Goal: Task Accomplishment & Management: Complete application form

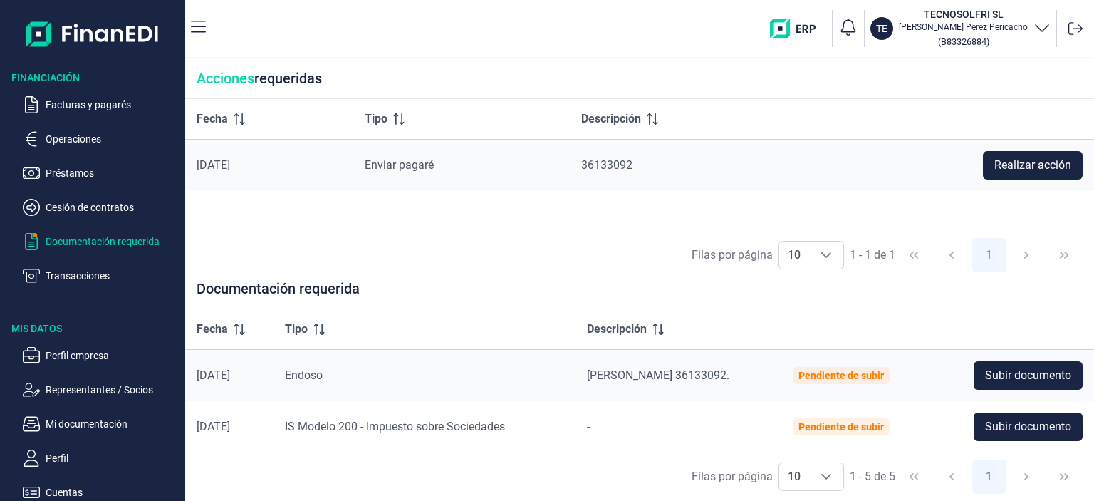
scroll to position [142, 0]
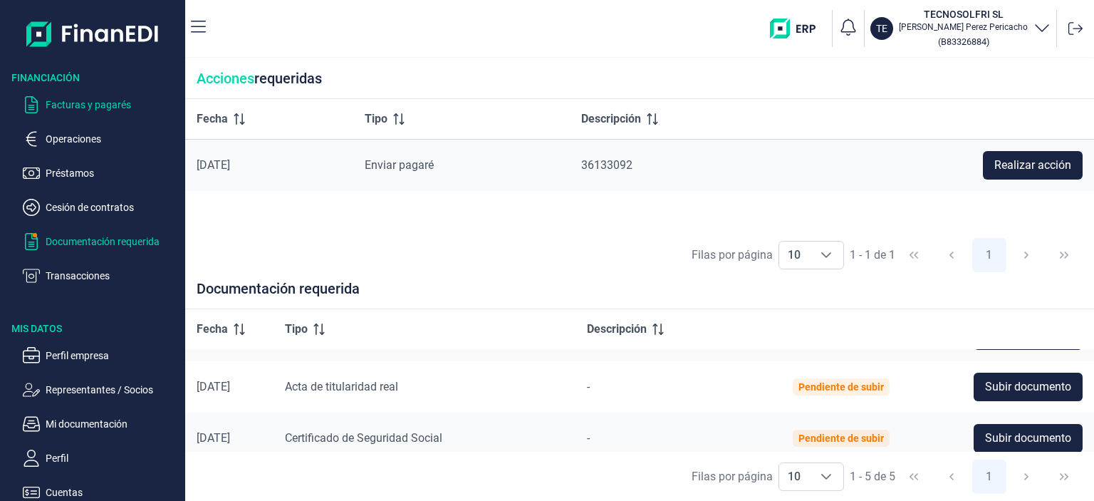
click at [68, 105] on p "Facturas y pagarés" at bounding box center [113, 104] width 134 height 17
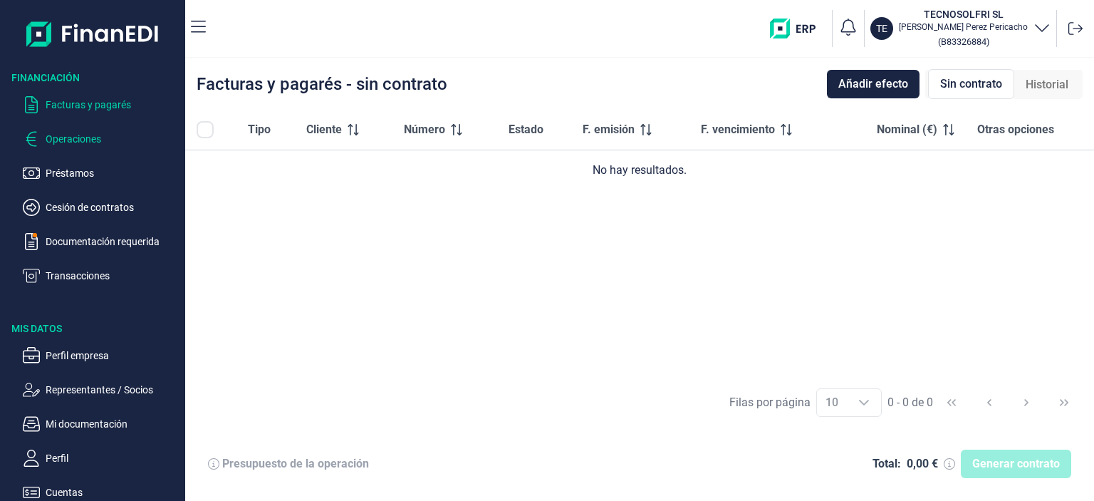
click at [66, 136] on p "Operaciones" at bounding box center [113, 138] width 134 height 17
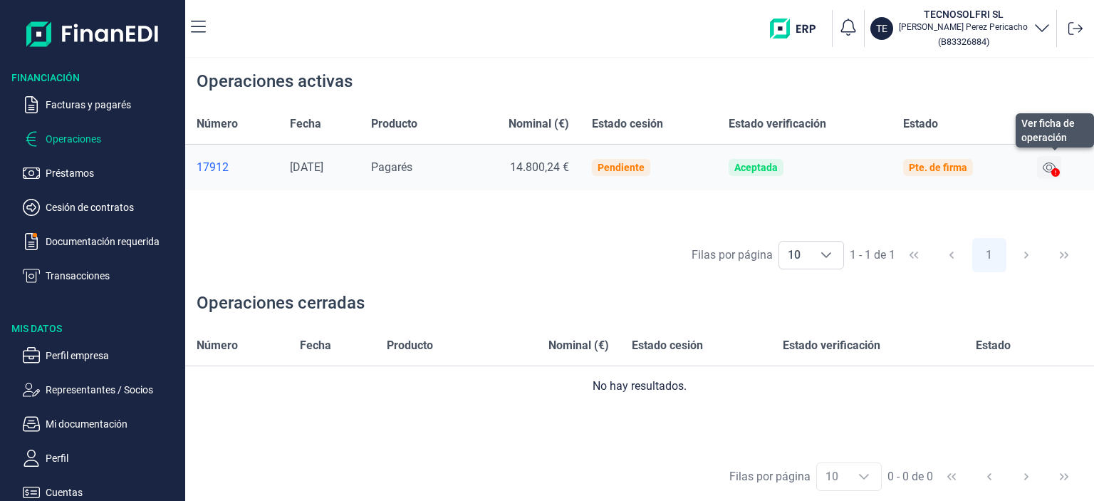
click at [1050, 168] on icon at bounding box center [1048, 167] width 13 height 10
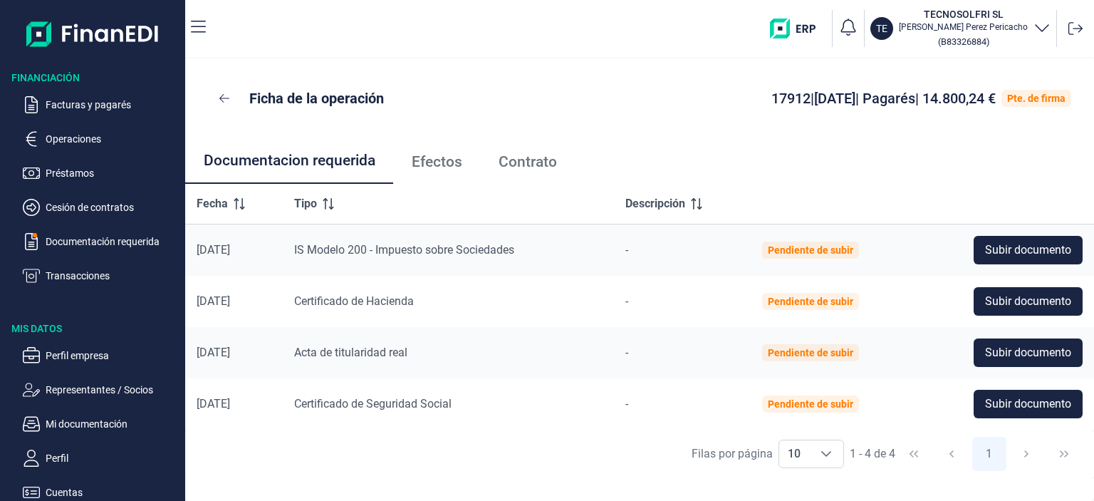
click at [1022, 99] on div "Pte. de firma" at bounding box center [1036, 98] width 58 height 11
click at [105, 204] on p "Cesión de contratos" at bounding box center [113, 207] width 134 height 17
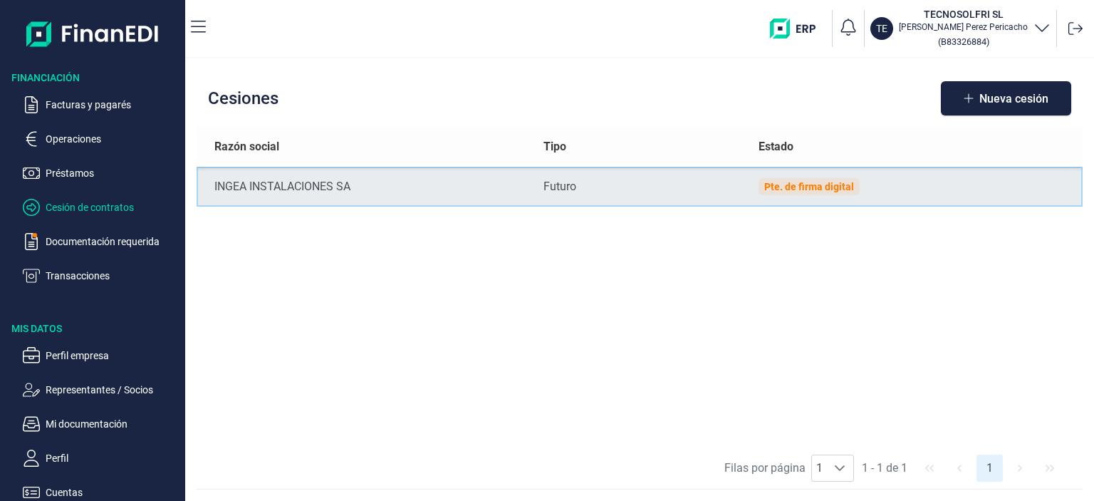
click at [825, 190] on div "Pte. de firma digital" at bounding box center [809, 186] width 90 height 11
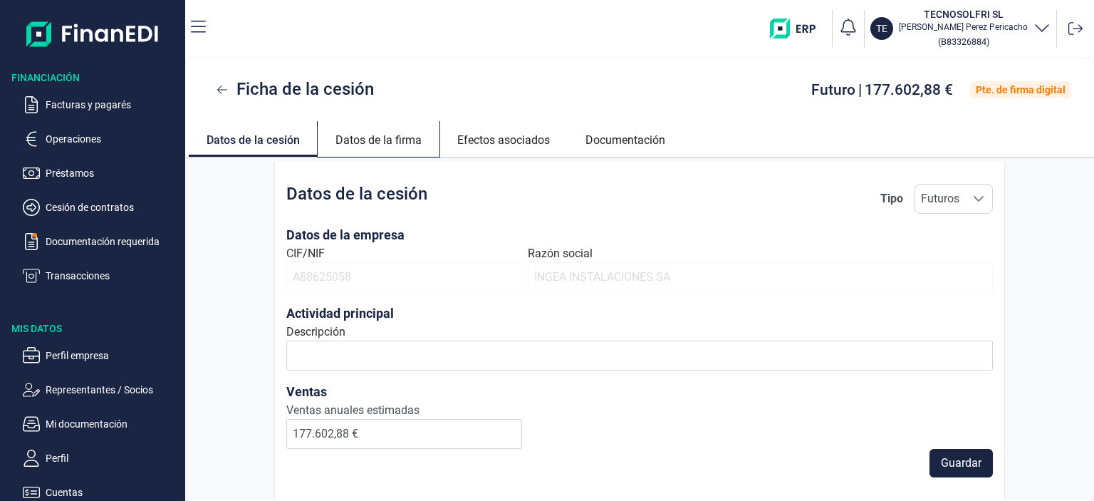
click at [404, 141] on link "Datos de la firma" at bounding box center [379, 138] width 122 height 34
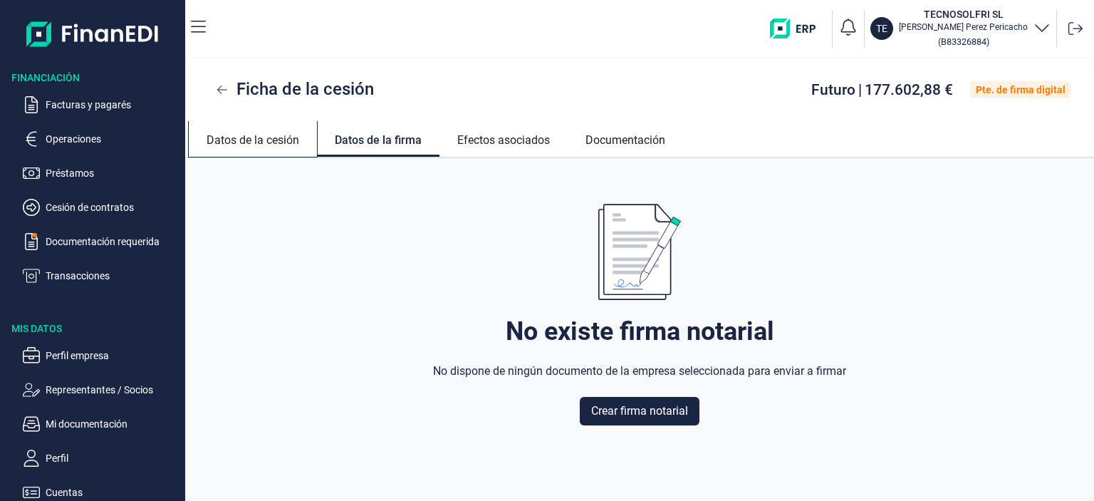
click at [266, 141] on link "Datos de la cesión" at bounding box center [253, 138] width 128 height 34
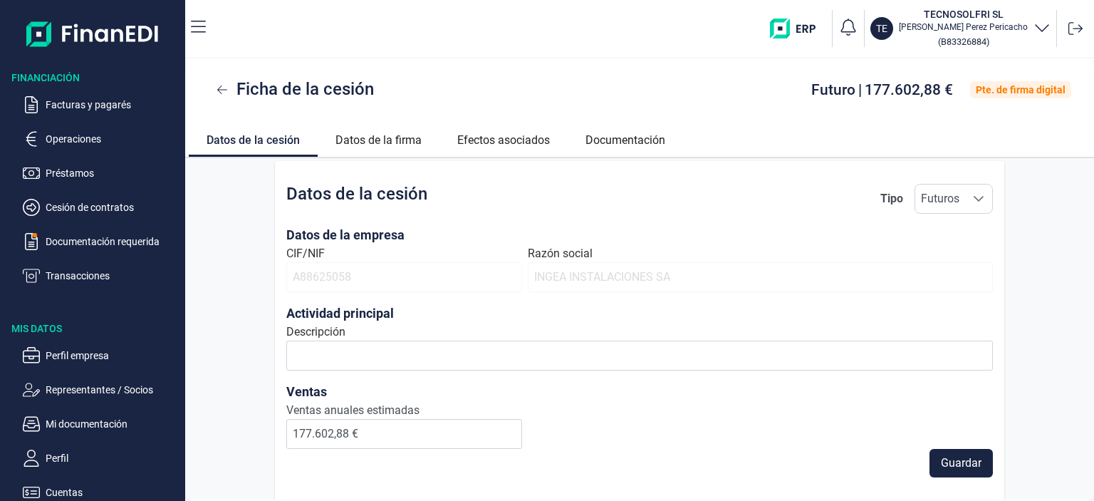
click at [433, 278] on span "A88625058" at bounding box center [404, 277] width 236 height 30
click at [497, 140] on link "Efectos asociados" at bounding box center [503, 138] width 128 height 34
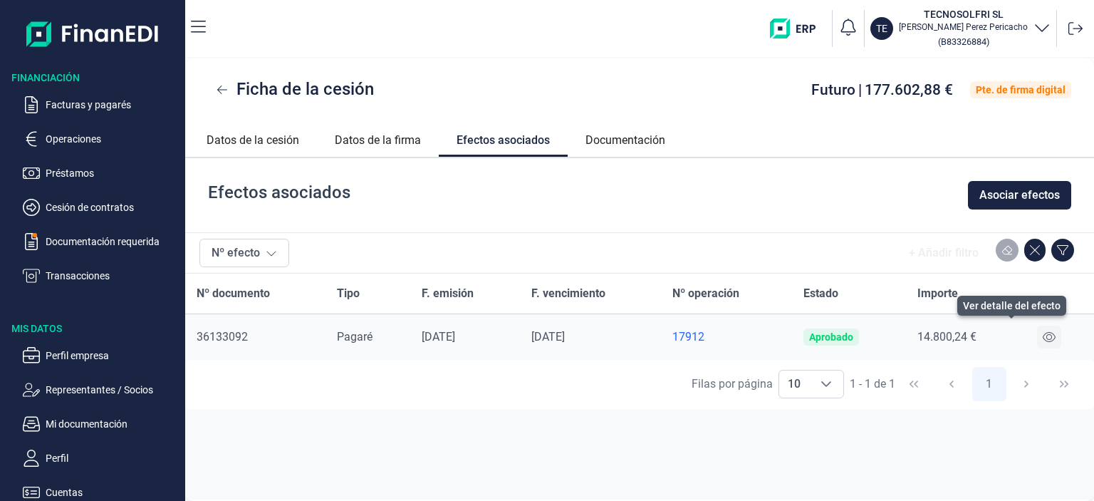
click at [1054, 338] on icon at bounding box center [1048, 337] width 13 height 10
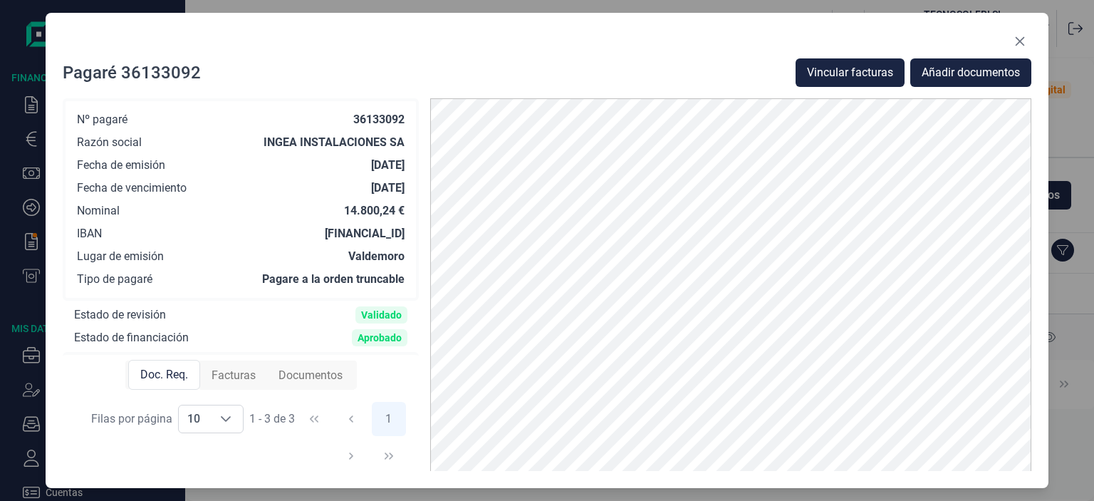
click at [229, 370] on span "Facturas" at bounding box center [233, 375] width 44 height 17
click at [324, 378] on span "Documentos" at bounding box center [310, 375] width 64 height 17
click at [237, 372] on span "Facturas" at bounding box center [232, 375] width 44 height 17
click at [1014, 38] on icon "Close" at bounding box center [1019, 41] width 11 height 11
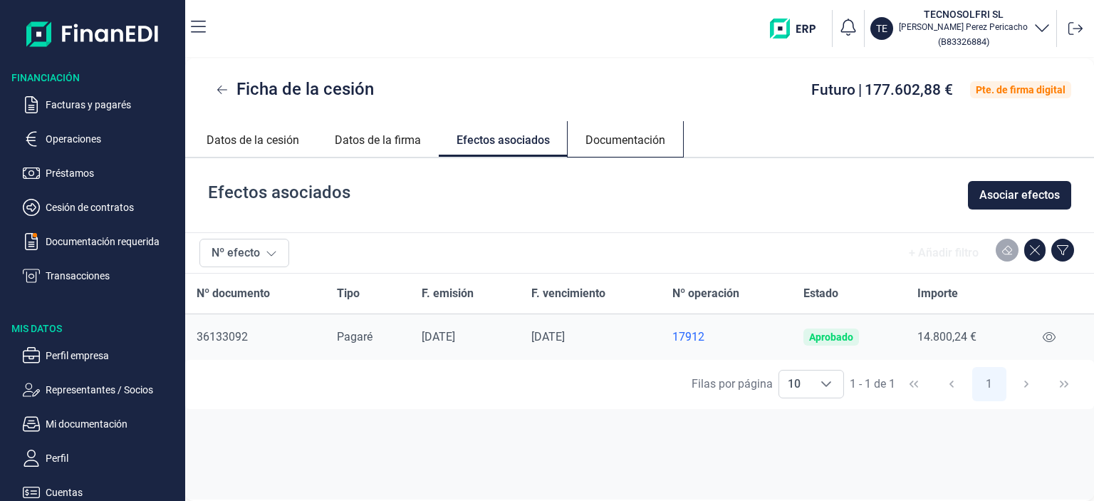
click at [601, 144] on link "Documentación" at bounding box center [625, 138] width 115 height 34
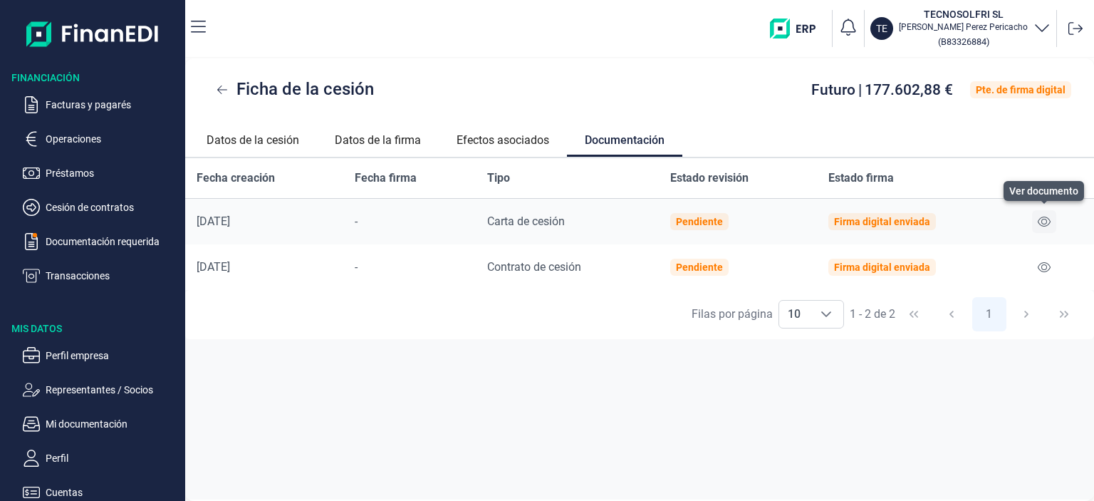
click at [1042, 221] on icon at bounding box center [1043, 221] width 13 height 11
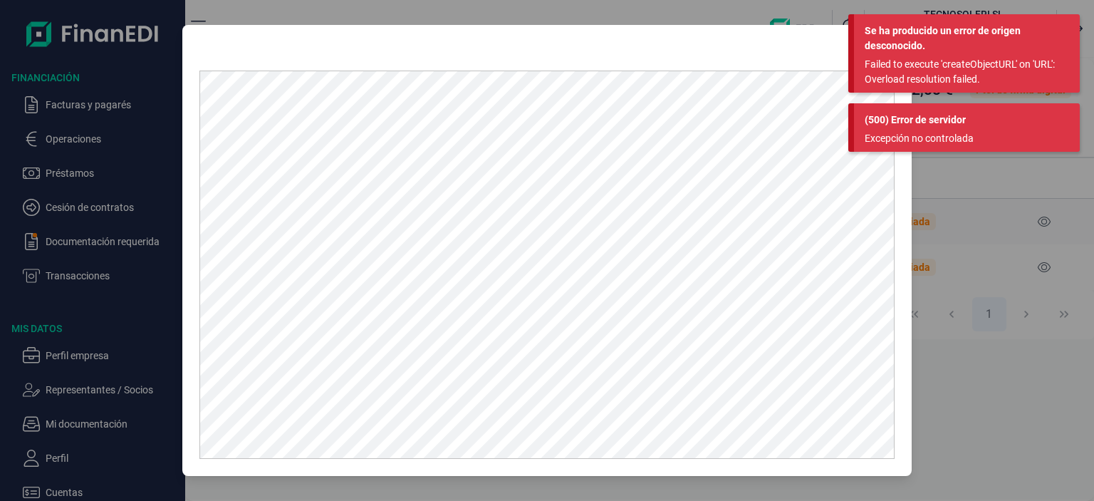
click at [953, 382] on div at bounding box center [547, 250] width 1094 height 501
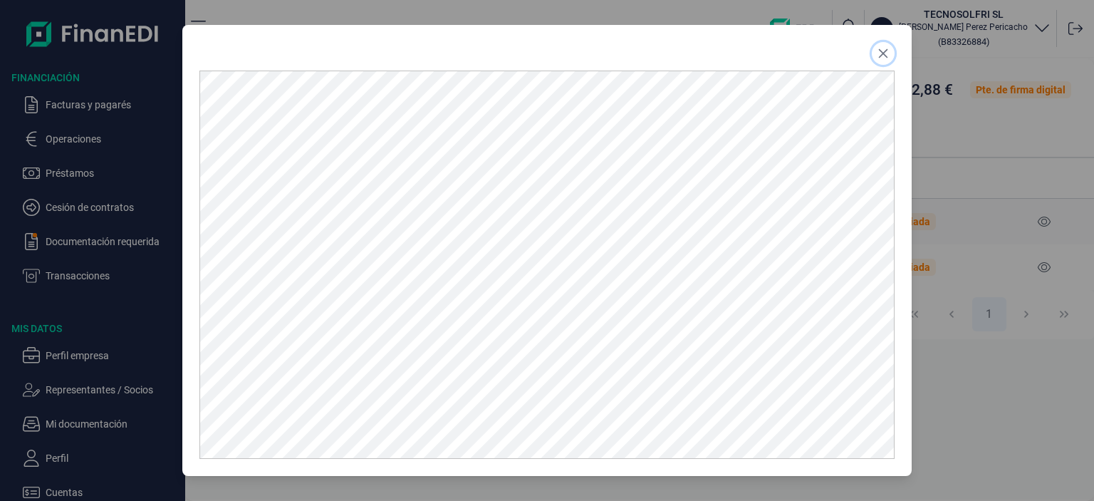
click at [875, 59] on button "Close" at bounding box center [883, 53] width 23 height 23
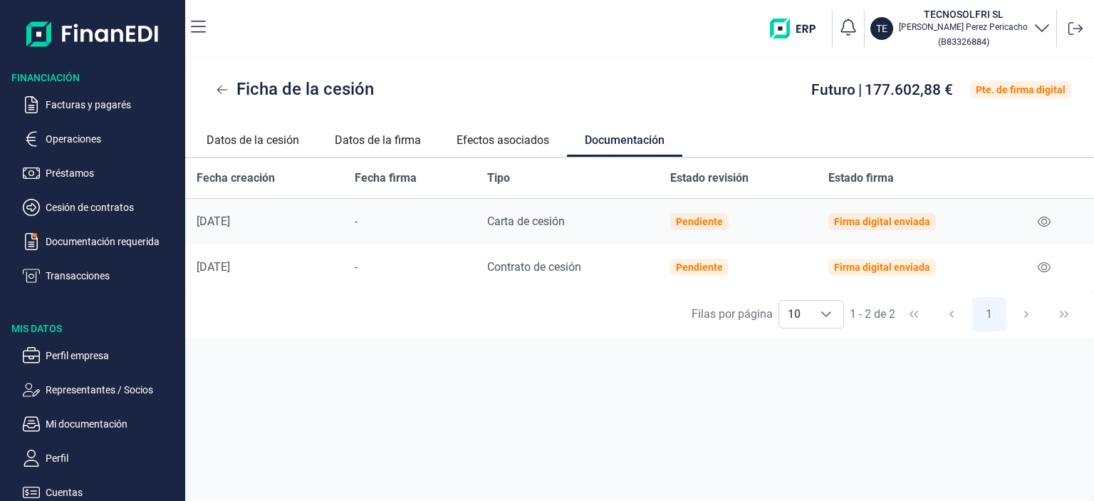
click at [952, 31] on p "[PERSON_NAME]" at bounding box center [963, 26] width 129 height 11
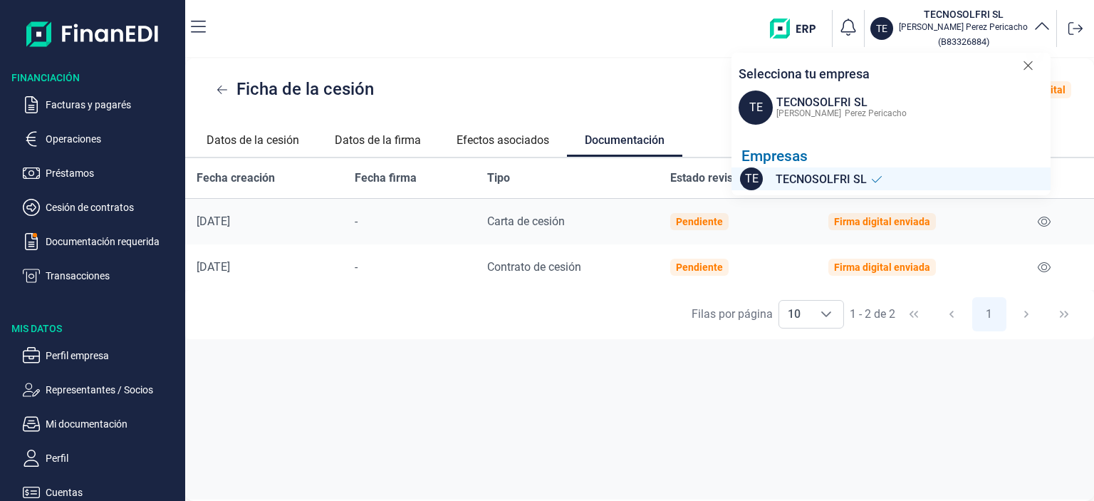
click at [487, 443] on div "Fecha creación Fecha firma Tipo Estado revisión Estado firma [DATE] - Carta de …" at bounding box center [639, 328] width 909 height 341
click at [76, 427] on p "Mi documentación" at bounding box center [113, 423] width 134 height 17
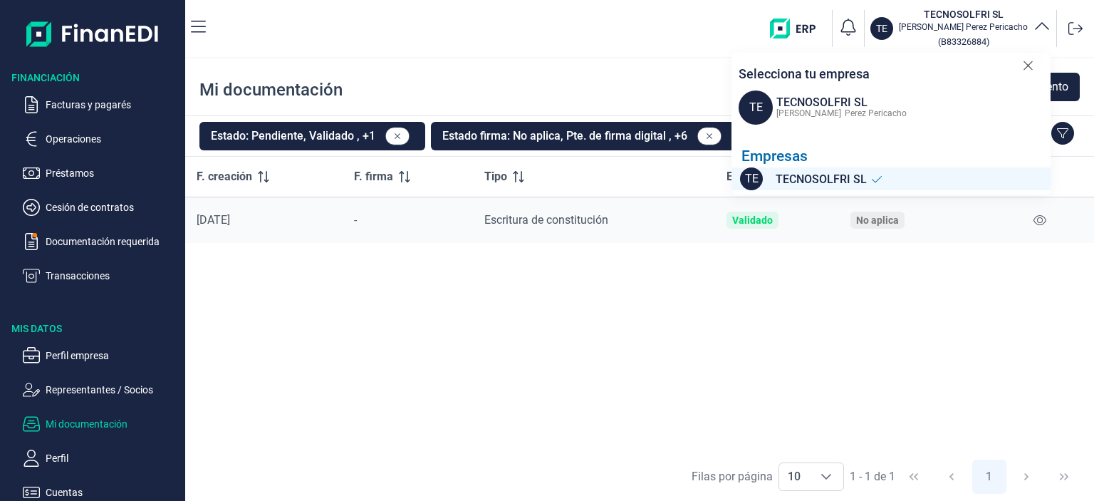
click at [1030, 65] on icon at bounding box center [1028, 65] width 11 height 14
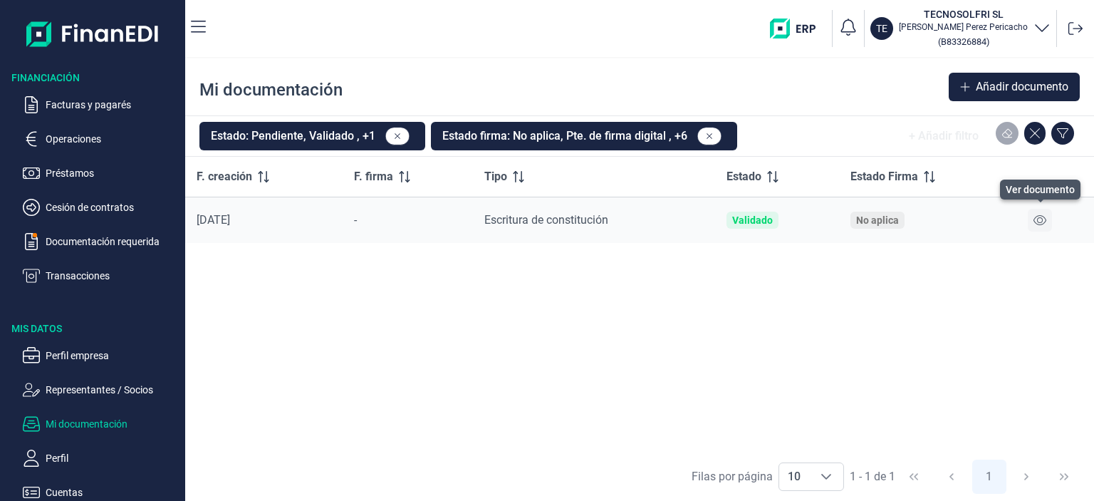
click at [1041, 221] on icon at bounding box center [1039, 219] width 13 height 11
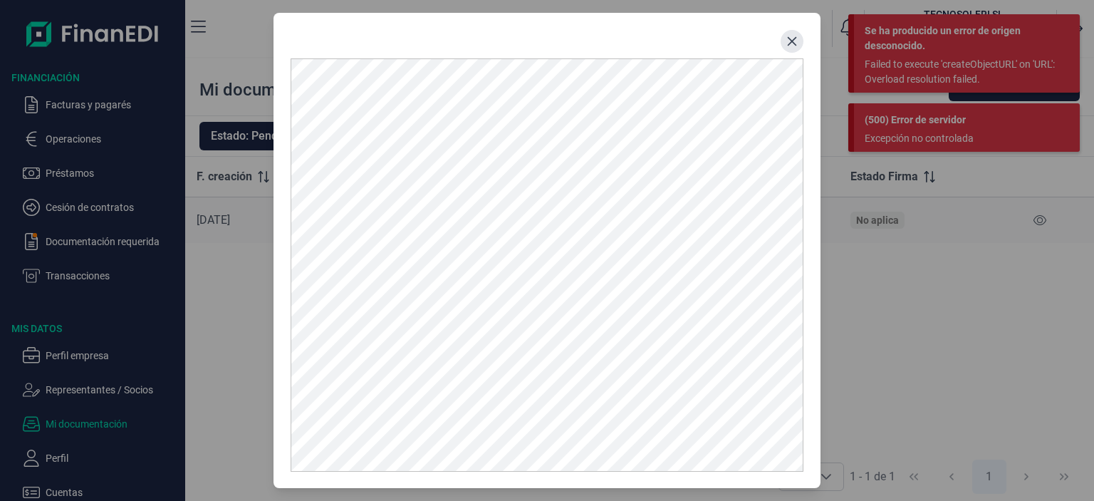
click at [788, 38] on icon "Close" at bounding box center [791, 41] width 11 height 11
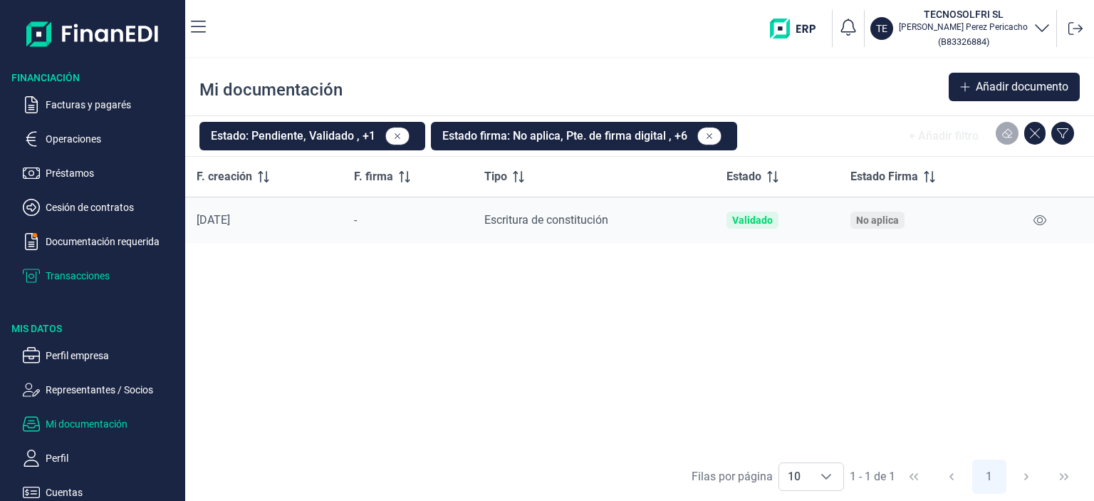
click at [80, 276] on p "Transacciones" at bounding box center [113, 275] width 134 height 17
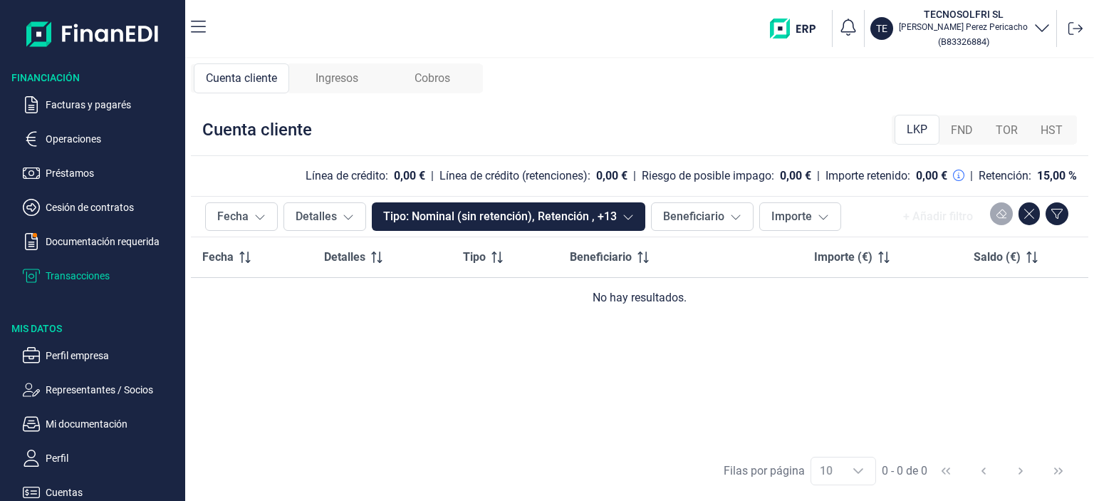
click at [323, 80] on span "Ingresos" at bounding box center [336, 78] width 43 height 17
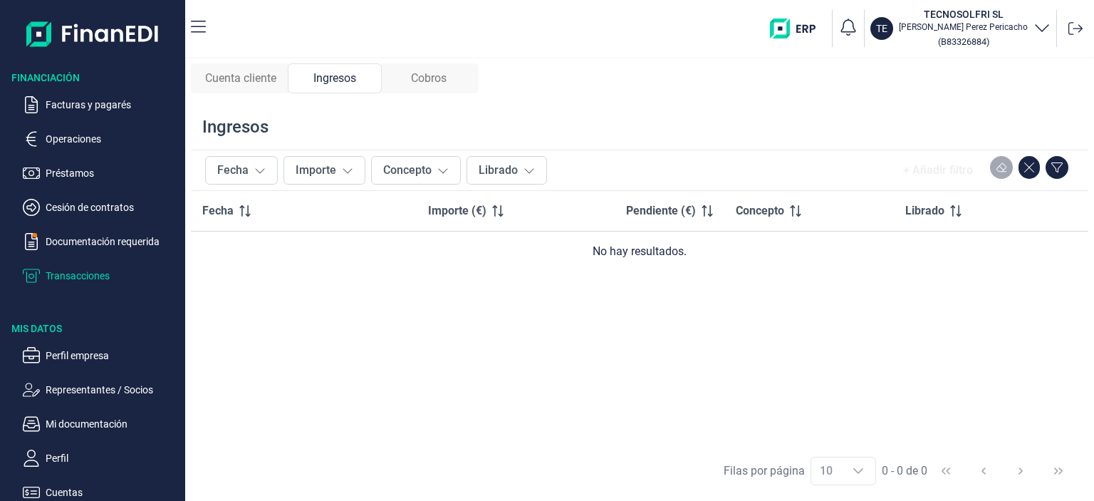
click at [424, 78] on span "Cobros" at bounding box center [429, 78] width 36 height 17
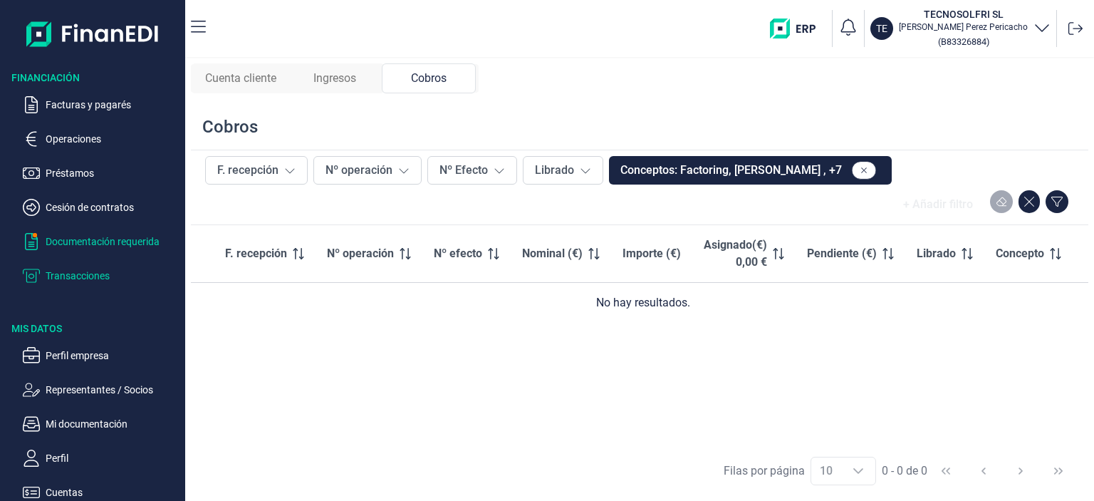
click at [73, 239] on p "Documentación requerida" at bounding box center [113, 241] width 134 height 17
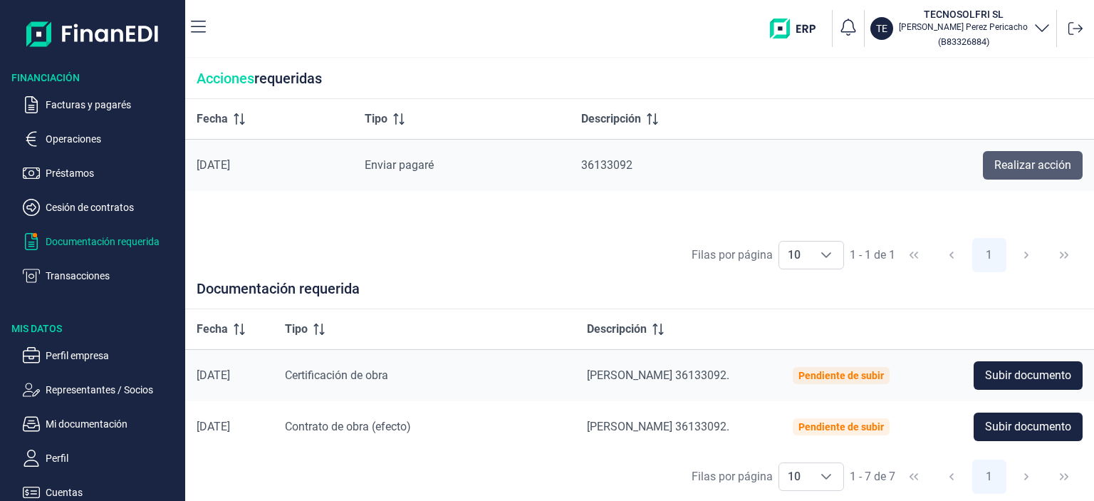
click at [1007, 167] on span "Realizar acción" at bounding box center [1032, 165] width 77 height 17
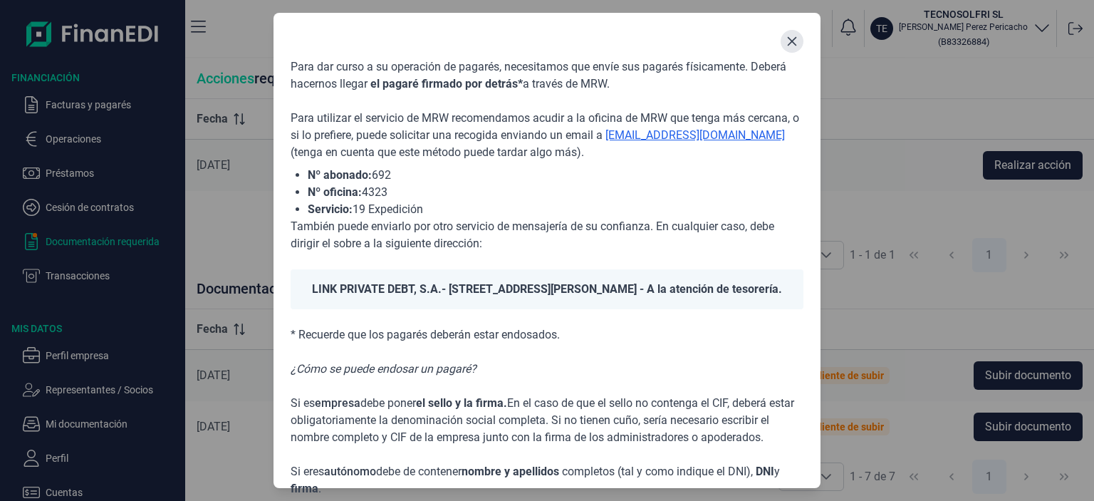
click at [787, 42] on icon "Close" at bounding box center [791, 41] width 11 height 11
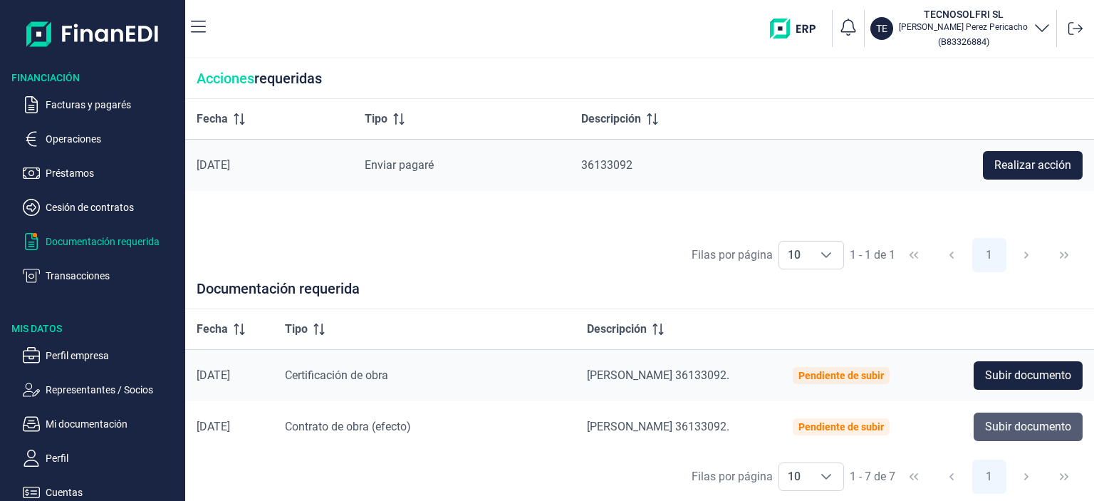
click at [985, 423] on span "Subir documento" at bounding box center [1028, 426] width 86 height 17
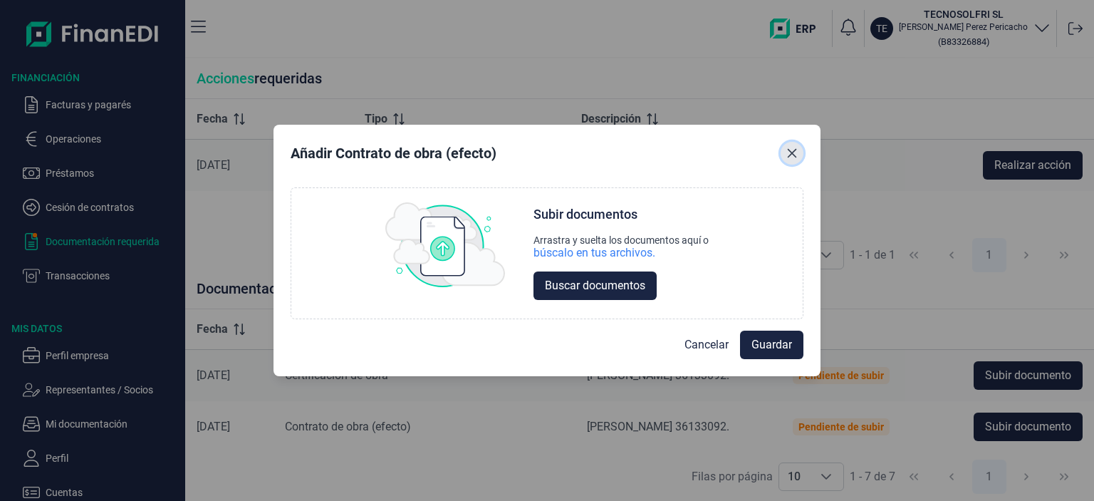
click at [785, 157] on button "Close" at bounding box center [791, 153] width 23 height 23
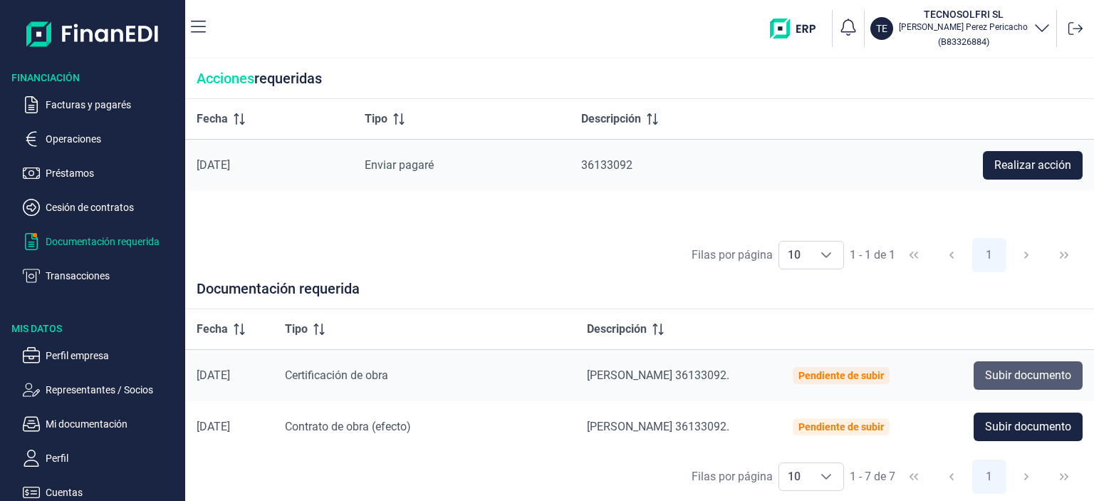
click at [1046, 367] on span "Subir documento" at bounding box center [1028, 375] width 86 height 17
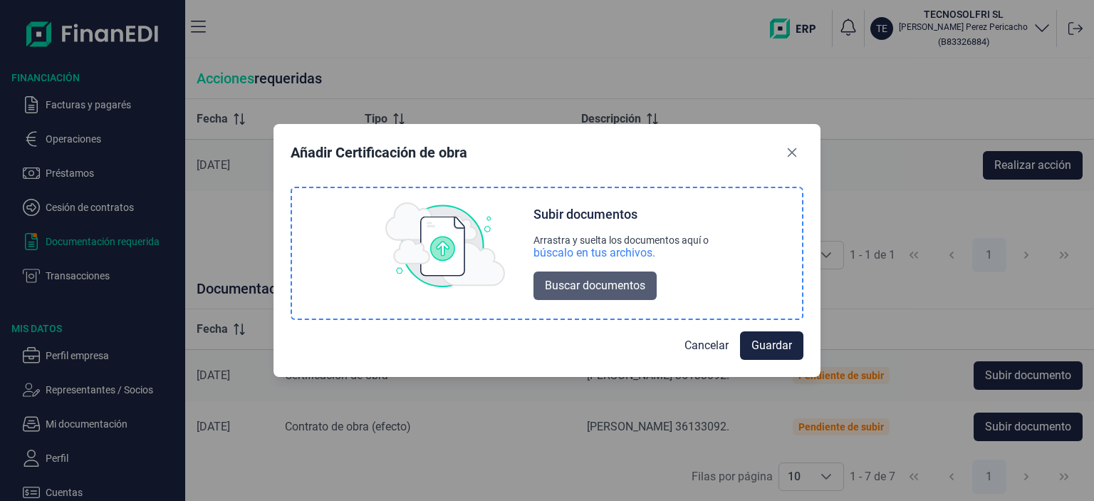
click at [592, 291] on span "Buscar documentos" at bounding box center [595, 285] width 100 height 17
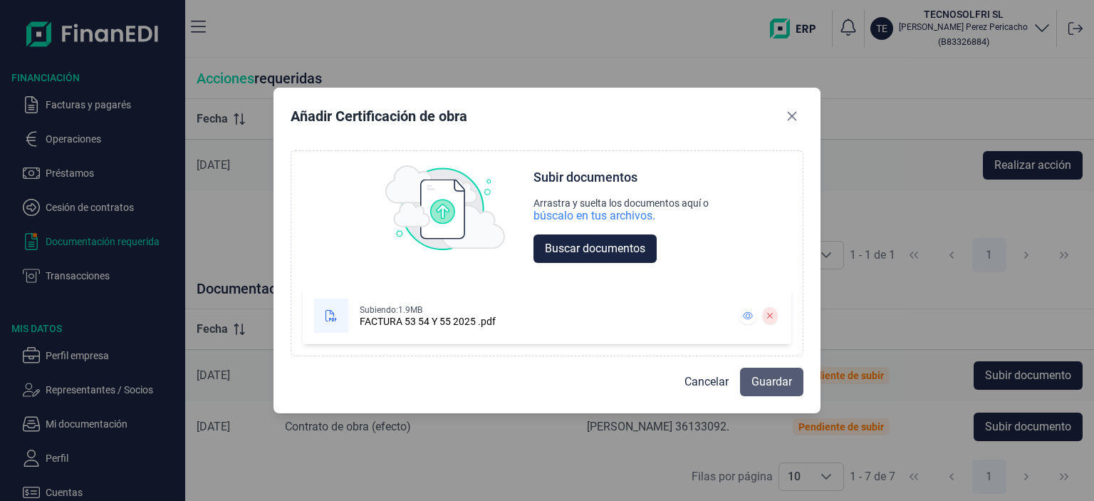
click at [770, 380] on span "Guardar" at bounding box center [771, 381] width 41 height 17
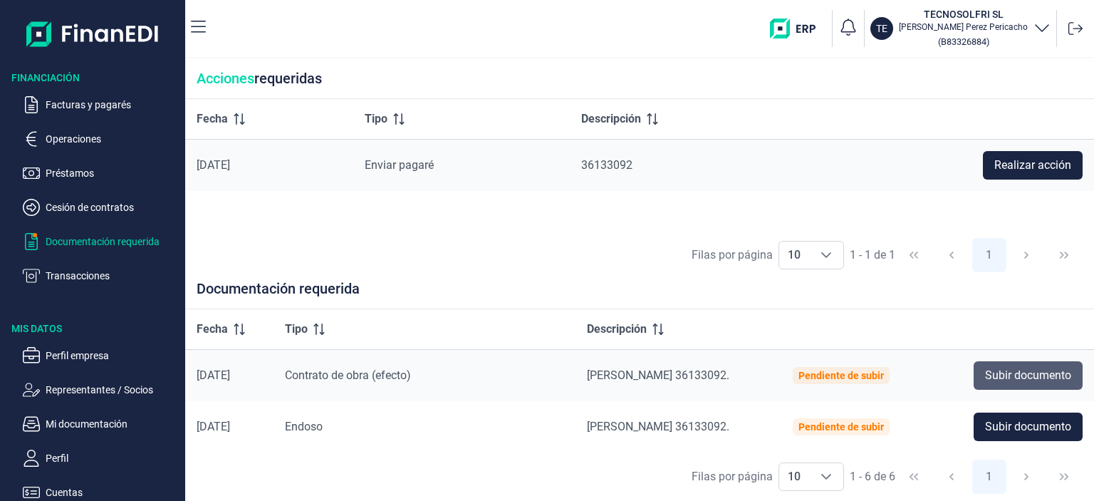
click at [1030, 376] on span "Subir documento" at bounding box center [1028, 375] width 86 height 17
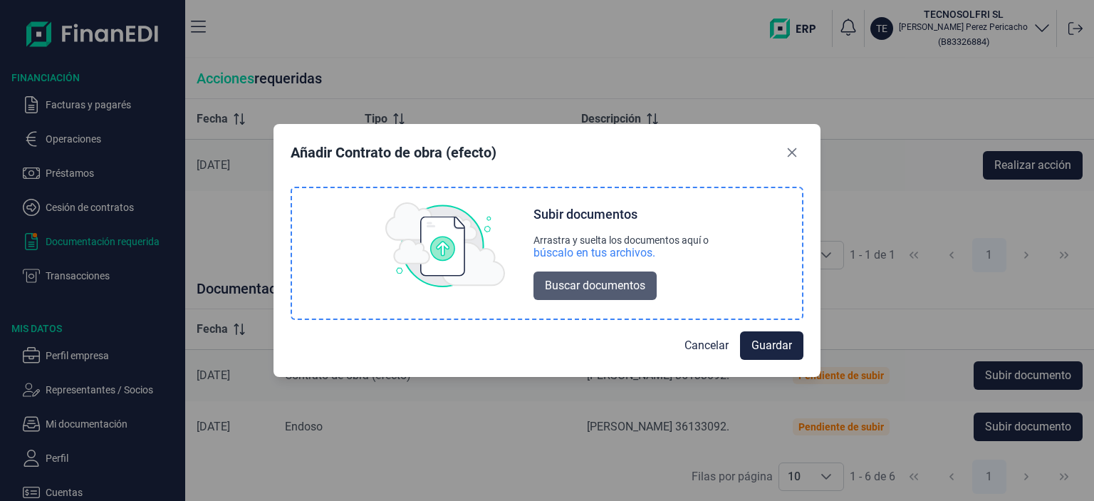
click at [566, 286] on span "Buscar documentos" at bounding box center [595, 285] width 100 height 17
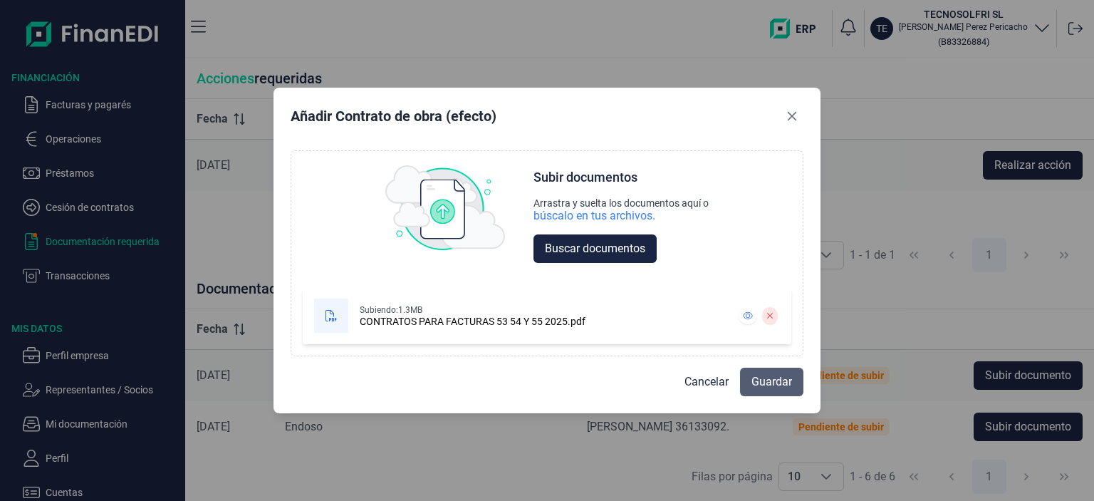
click at [770, 392] on button "Guardar" at bounding box center [771, 381] width 63 height 28
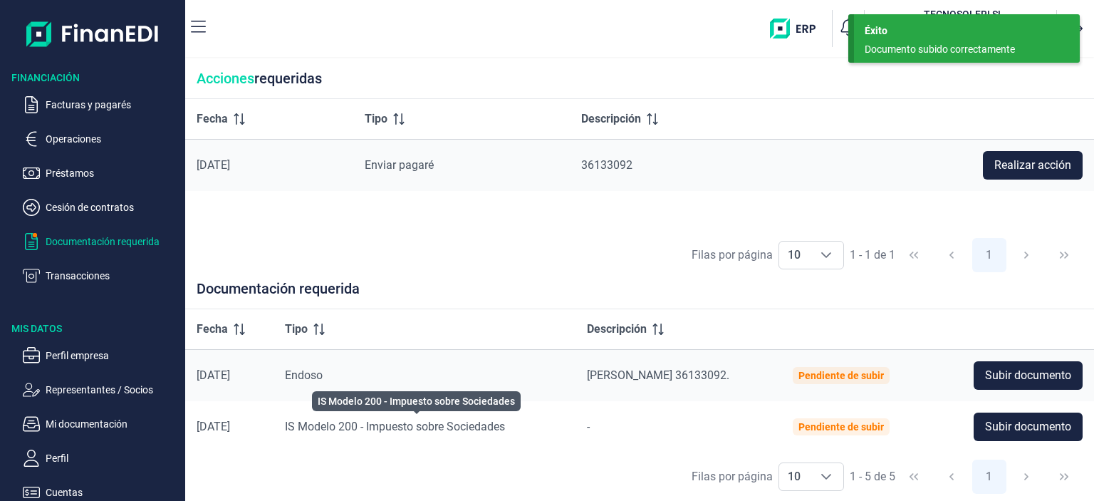
scroll to position [71, 0]
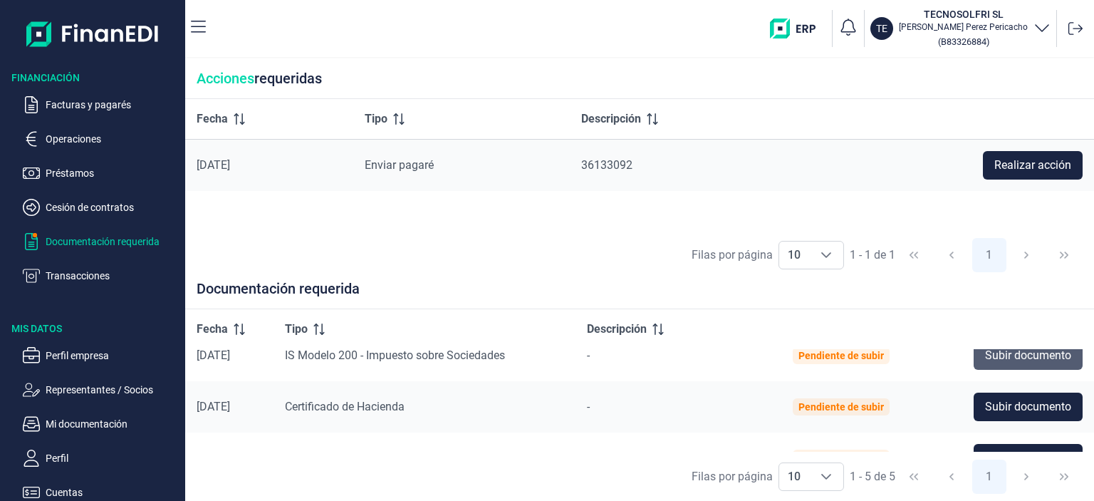
click at [998, 361] on span "Subir documento" at bounding box center [1028, 355] width 86 height 17
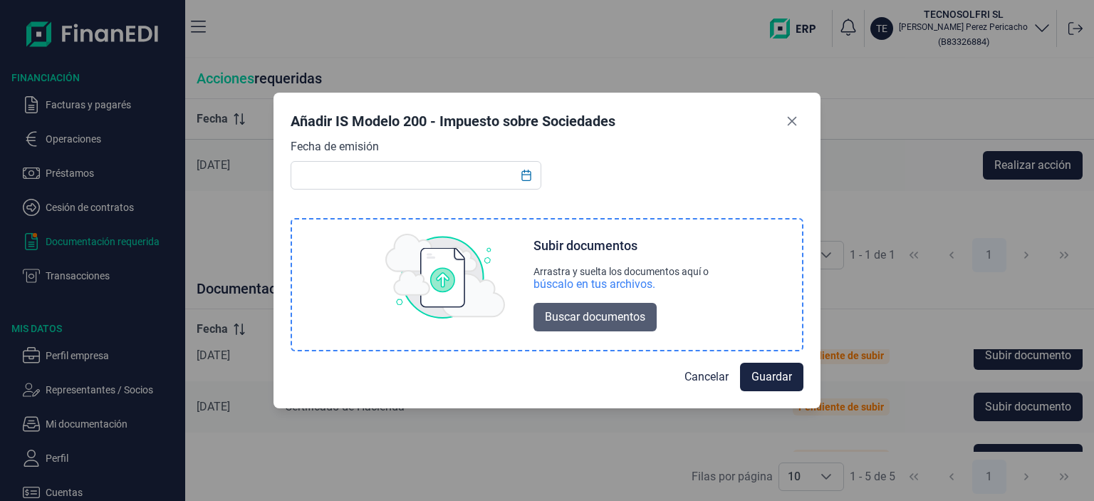
click at [555, 320] on span "Buscar documentos" at bounding box center [595, 316] width 100 height 17
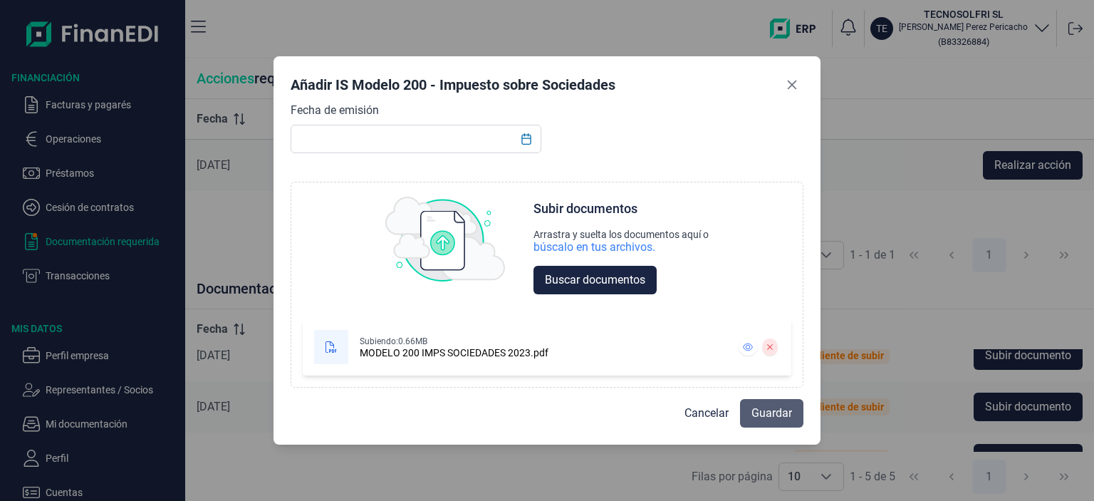
click at [785, 412] on span "Guardar" at bounding box center [771, 412] width 41 height 17
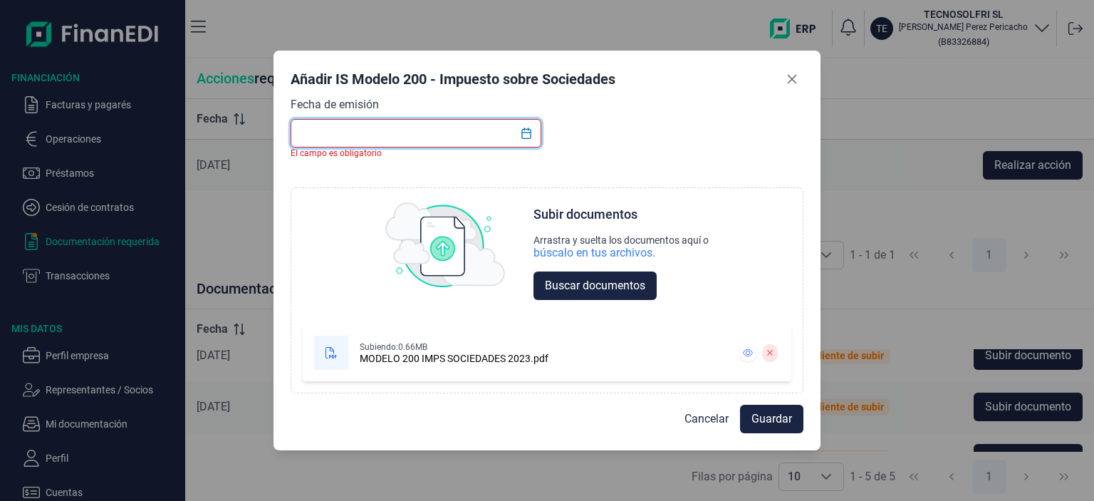
click at [367, 140] on input "text" at bounding box center [416, 133] width 251 height 28
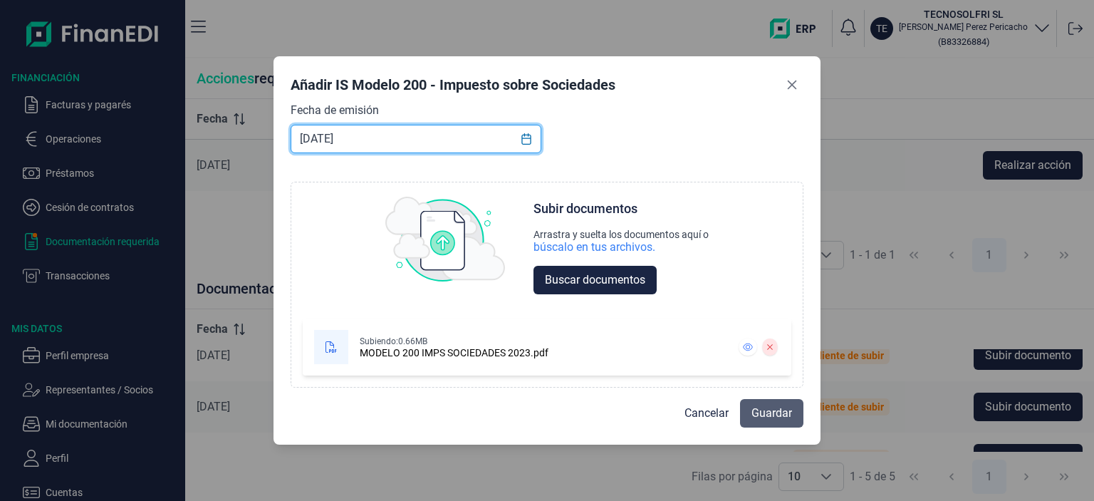
type input "[DATE]"
click at [765, 424] on button "Guardar" at bounding box center [771, 413] width 63 height 28
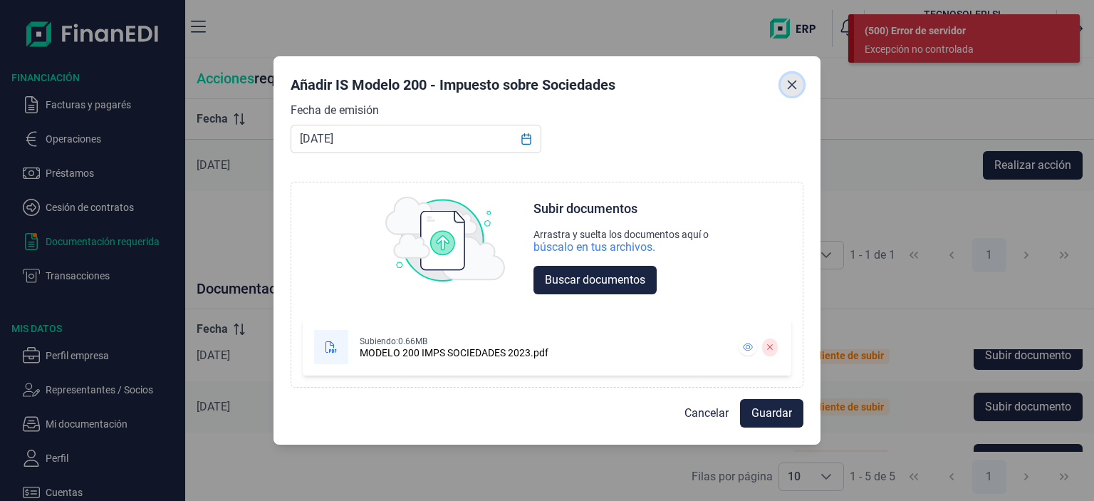
click at [794, 80] on icon "Close" at bounding box center [791, 84] width 11 height 11
